Goal: Task Accomplishment & Management: Use online tool/utility

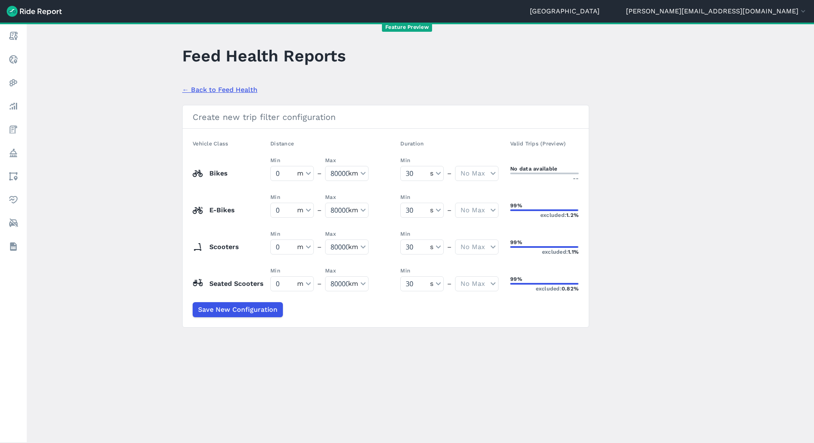
select select "meters"
select select "kilometers"
select select "seconds"
select select "meters"
select select "kilometers"
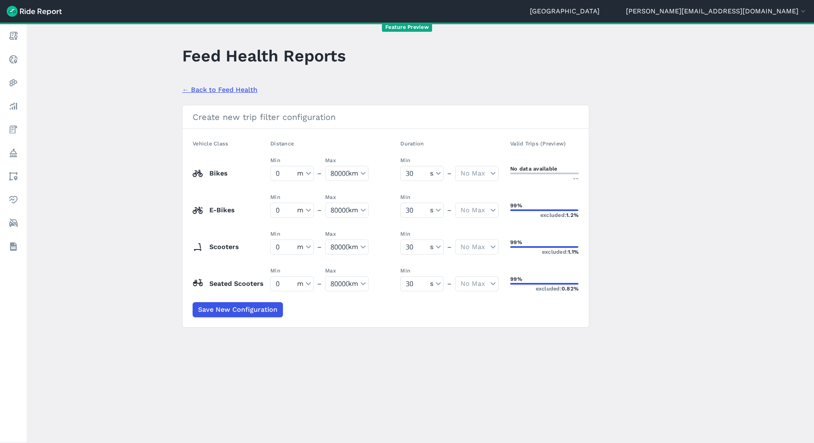
select select "seconds"
select select "meters"
select select "kilometers"
select select "seconds"
select select "meters"
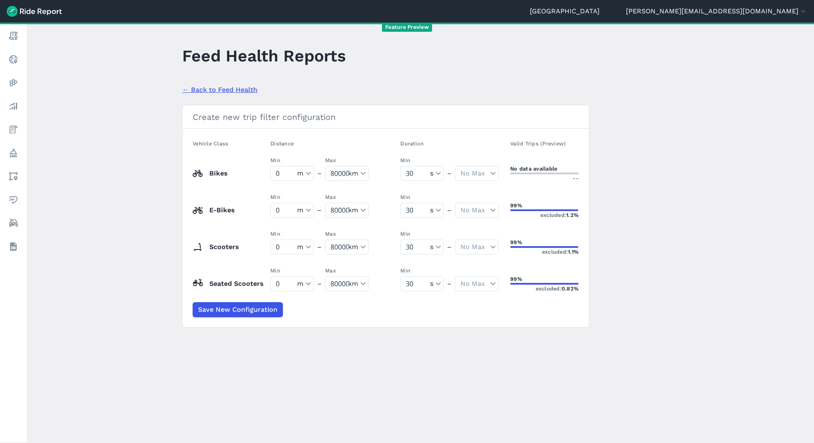
select select "kilometers"
select select "seconds"
